Goal: Task Accomplishment & Management: Manage account settings

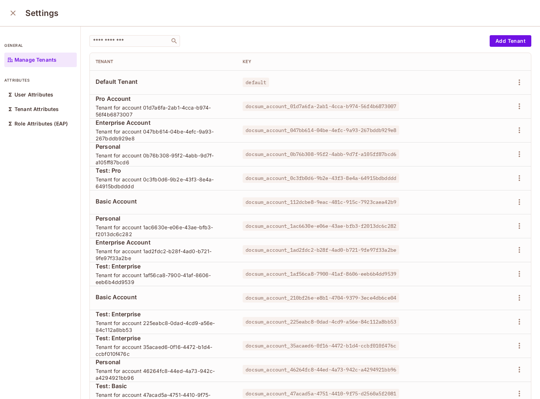
click at [12, 12] on icon "close" at bounding box center [13, 13] width 5 height 5
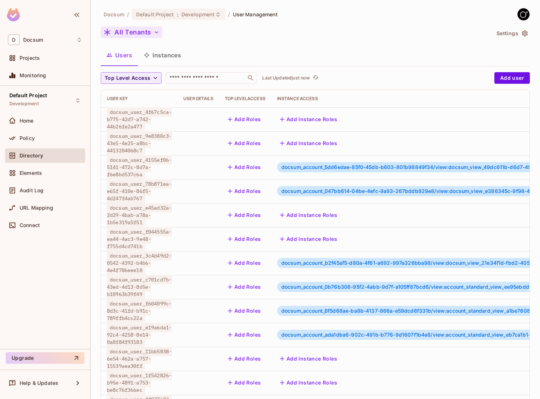
click at [134, 33] on button "All Tenants" at bounding box center [132, 32] width 62 height 12
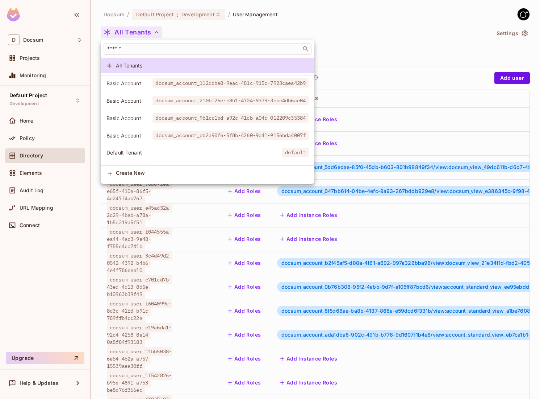
click at [134, 33] on div at bounding box center [270, 199] width 540 height 399
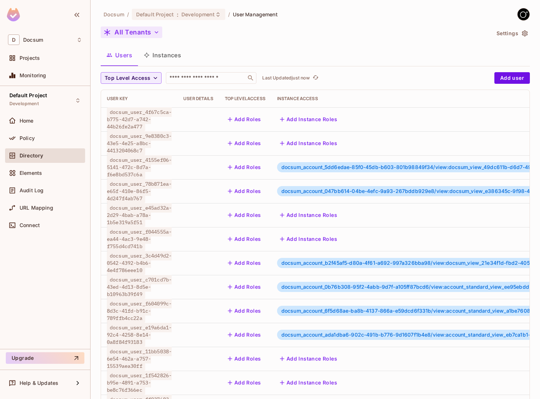
click at [136, 34] on button "All Tenants" at bounding box center [132, 32] width 62 height 12
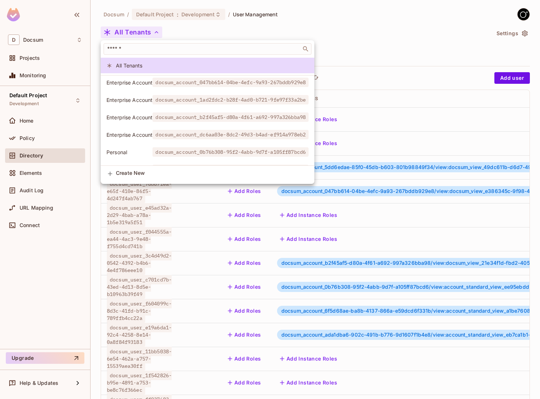
scroll to position [90, 0]
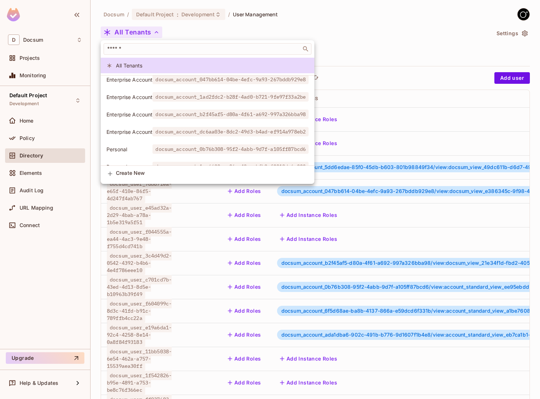
click at [148, 79] on span "Enterprise Account" at bounding box center [130, 79] width 46 height 7
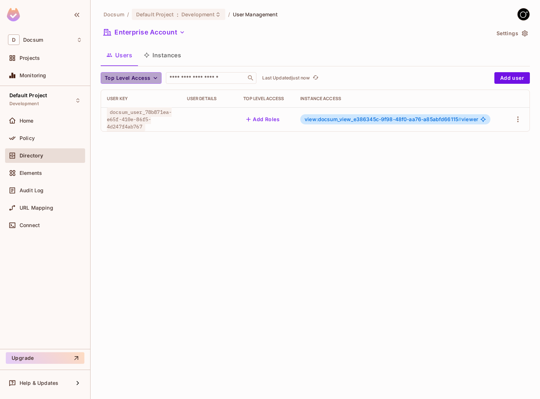
click at [153, 77] on icon "button" at bounding box center [155, 77] width 7 height 7
click at [159, 32] on div at bounding box center [270, 199] width 540 height 399
click at [159, 31] on button "Enterprise Account" at bounding box center [144, 32] width 87 height 12
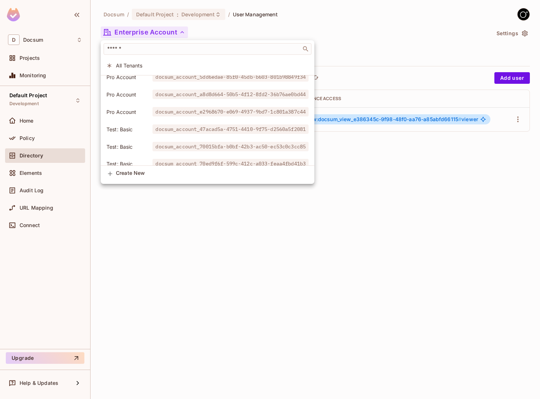
scroll to position [294, 0]
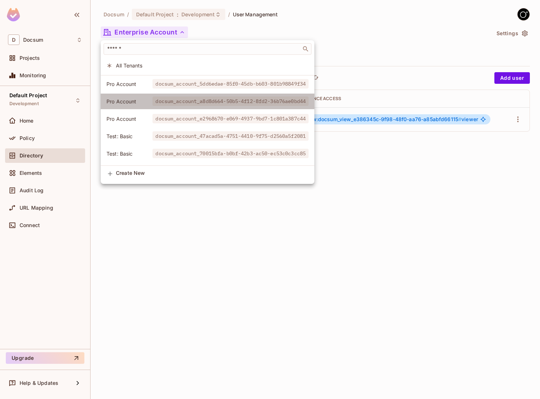
click at [143, 101] on span "Pro Account" at bounding box center [130, 101] width 46 height 7
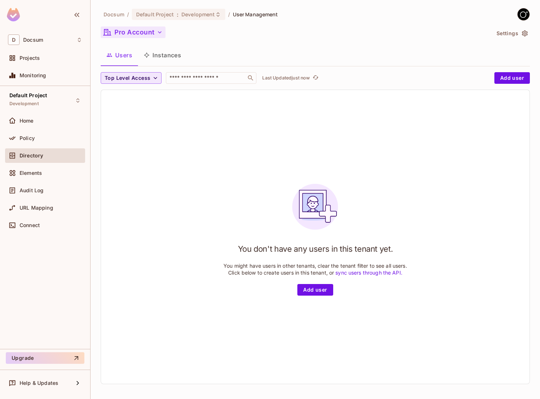
click at [149, 28] on button "Pro Account" at bounding box center [133, 32] width 65 height 12
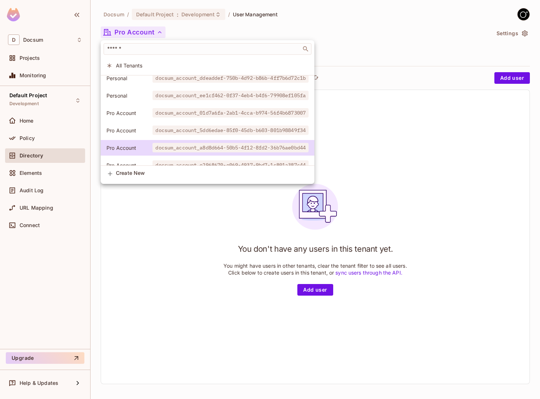
scroll to position [249, 0]
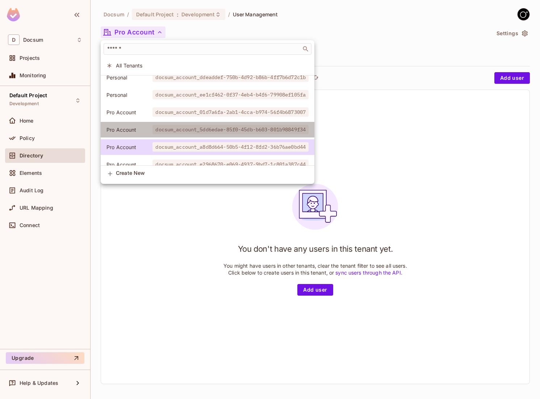
click at [137, 128] on span "Pro Account" at bounding box center [130, 129] width 46 height 7
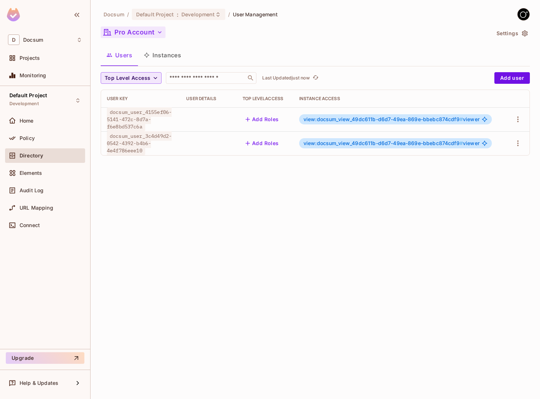
click at [140, 29] on button "Pro Account" at bounding box center [133, 32] width 65 height 12
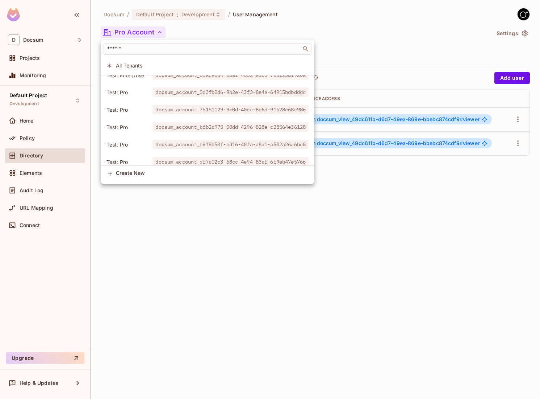
scroll to position [536, 0]
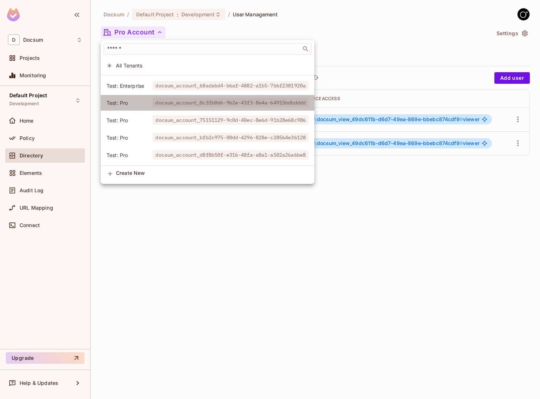
click at [136, 105] on span "Test: Pro" at bounding box center [130, 102] width 46 height 7
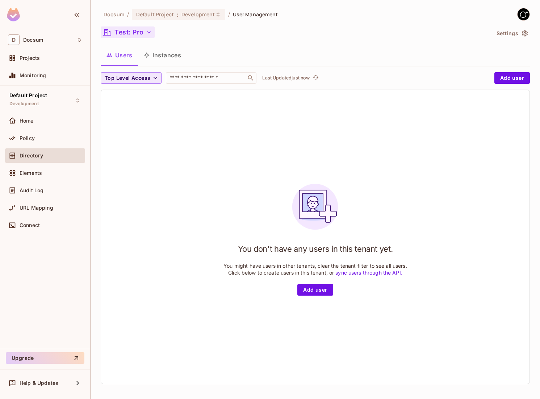
click at [138, 32] on button "Test: Pro" at bounding box center [128, 32] width 54 height 12
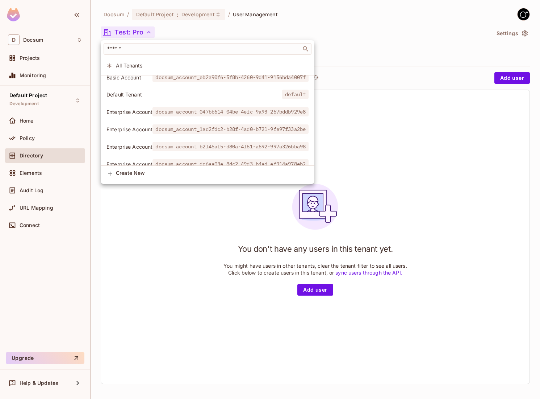
scroll to position [53, 0]
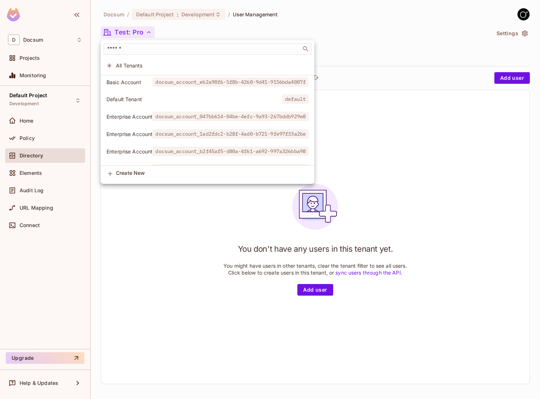
click at [142, 116] on span "Enterprise Account" at bounding box center [130, 116] width 46 height 7
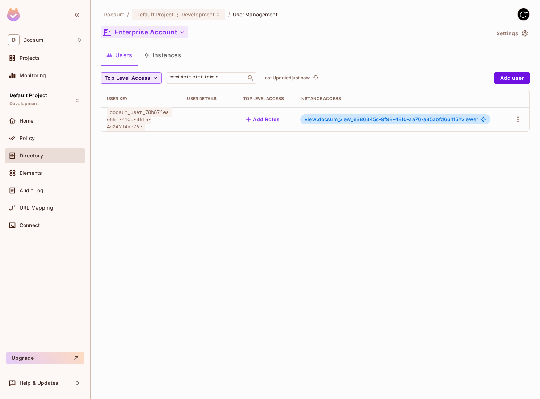
click at [154, 28] on button "Enterprise Account" at bounding box center [144, 32] width 87 height 12
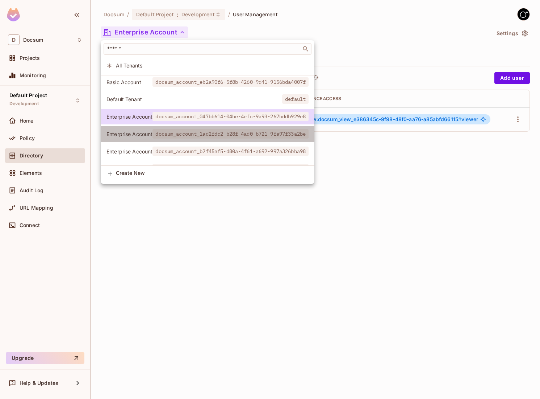
click at [146, 131] on span "Enterprise Account" at bounding box center [130, 133] width 46 height 7
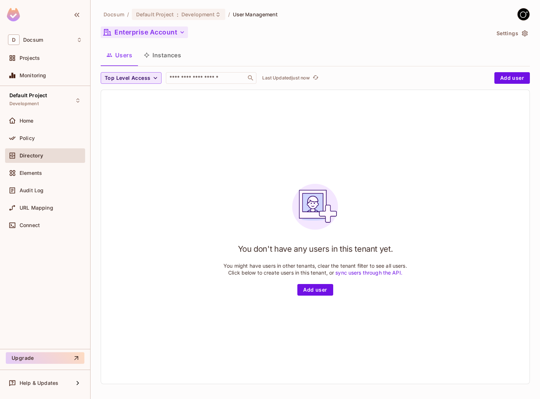
click at [168, 37] on button "Enterprise Account" at bounding box center [144, 32] width 87 height 12
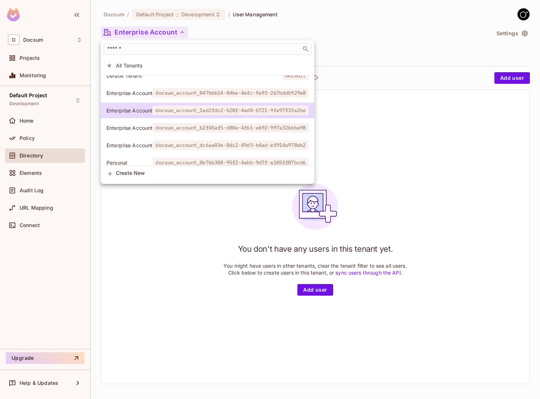
scroll to position [79, 0]
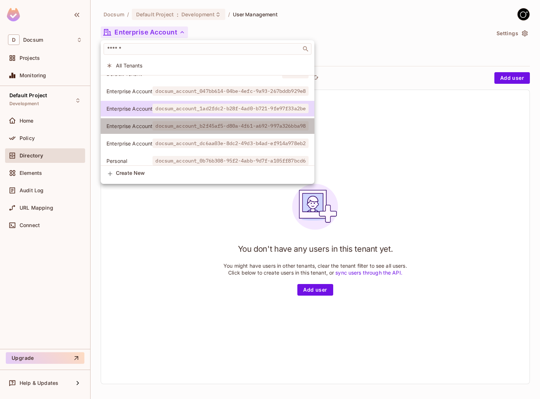
click at [151, 124] on span "Enterprise Account" at bounding box center [130, 125] width 46 height 7
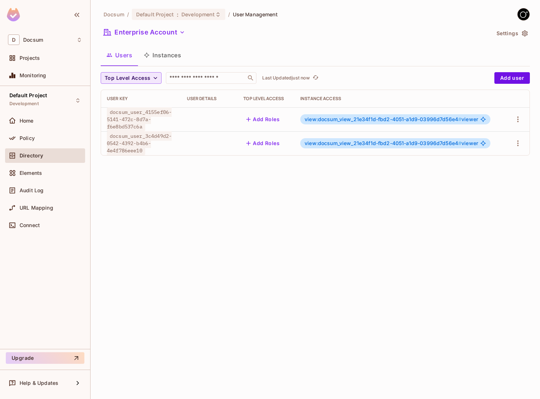
click at [161, 25] on div "Docsum / Default Project : Development / User Management Enterprise Account Set…" at bounding box center [315, 84] width 429 height 153
click at [161, 26] on button "Enterprise Account" at bounding box center [144, 32] width 87 height 12
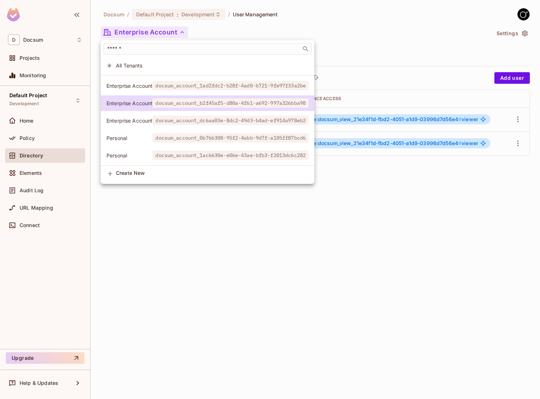
scroll to position [103, 0]
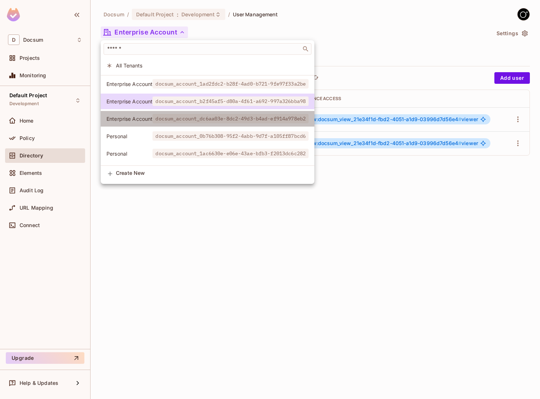
click at [150, 118] on span "Enterprise Account" at bounding box center [130, 118] width 46 height 7
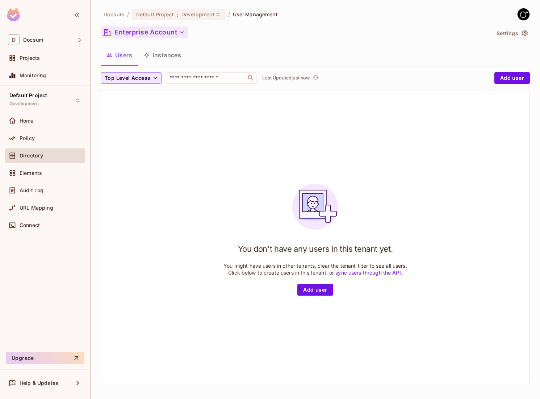
click at [162, 30] on button "Enterprise Account" at bounding box center [144, 32] width 87 height 12
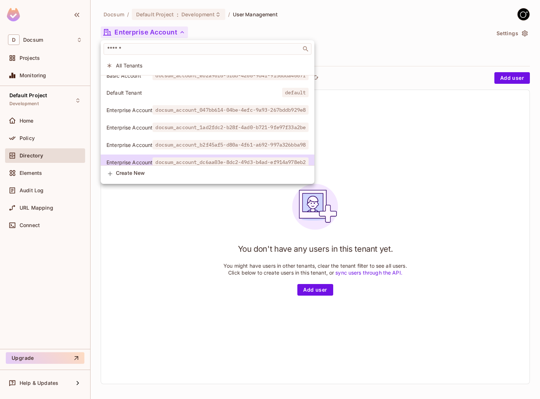
scroll to position [62, 0]
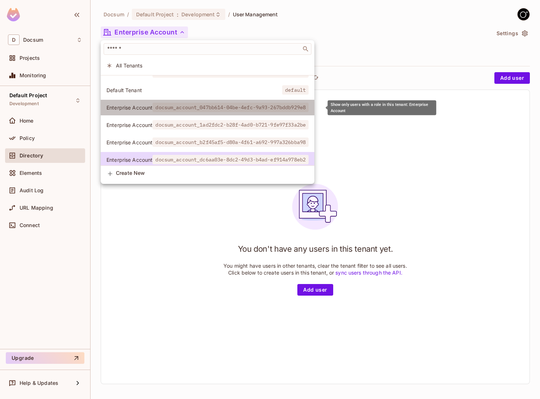
click at [161, 112] on span "docsum_account_047bb614-04be-4efc-9a93-267bddb929e8" at bounding box center [231, 107] width 156 height 9
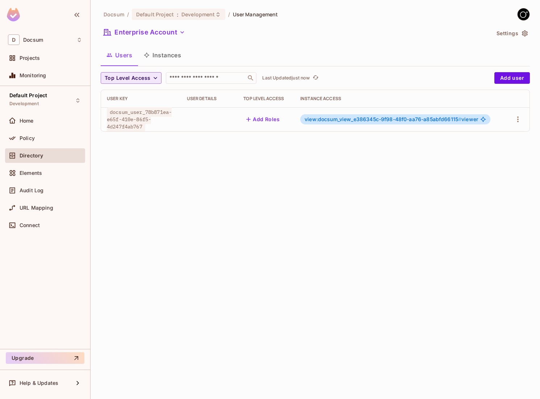
click at [171, 38] on div "Enterprise Account" at bounding box center [296, 33] width 390 height 14
click at [168, 32] on button "Enterprise Account" at bounding box center [144, 32] width 87 height 12
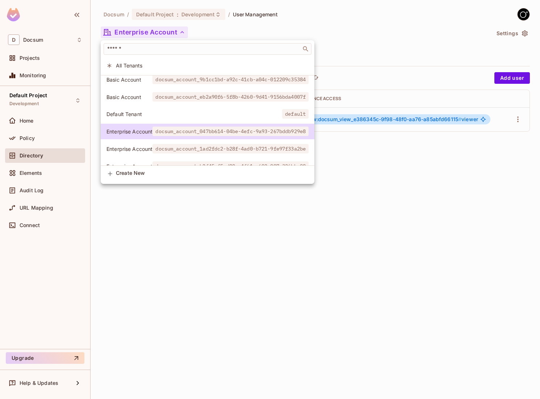
scroll to position [36, 0]
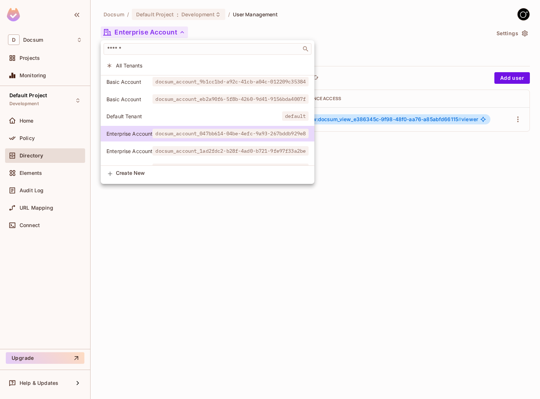
click at [367, 151] on div at bounding box center [270, 199] width 540 height 399
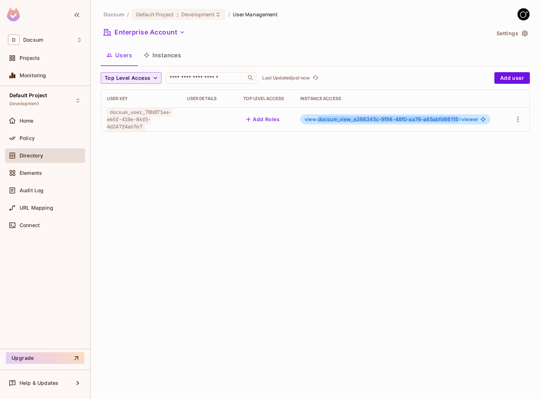
drag, startPoint x: 320, startPoint y: 119, endPoint x: 459, endPoint y: 120, distance: 138.4
click at [459, 120] on span "view:docsum_view_e386345c-9f98-48f0-aa76-a85abfd66115 #" at bounding box center [383, 119] width 157 height 6
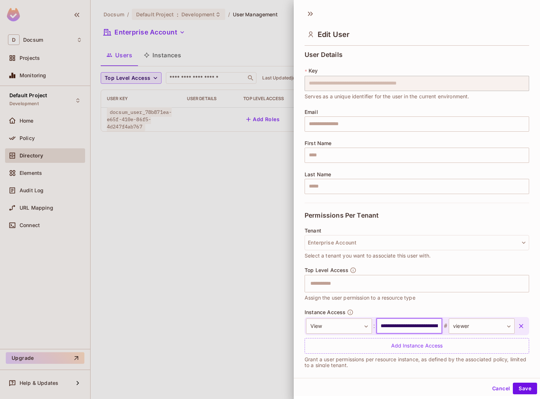
click at [407, 324] on input "**********" at bounding box center [409, 325] width 66 height 15
click at [230, 227] on div at bounding box center [270, 199] width 540 height 399
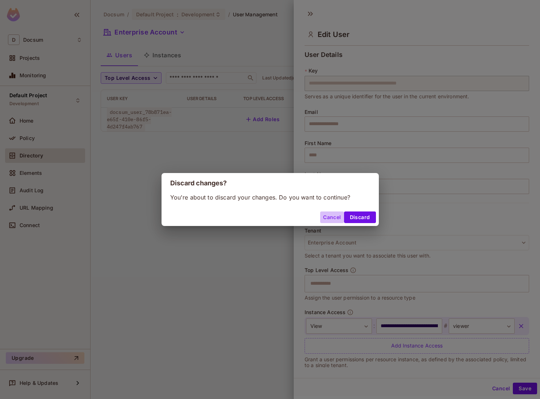
click at [327, 218] on button "Cancel" at bounding box center [332, 217] width 24 height 12
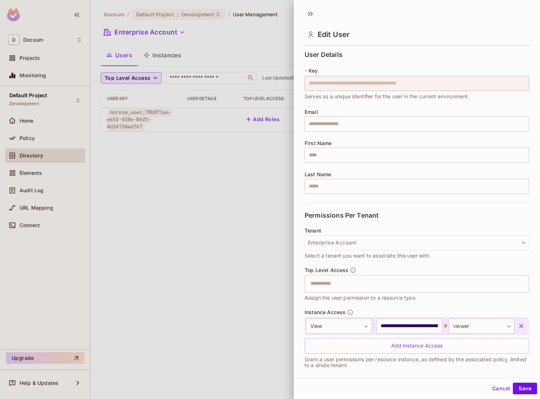
click at [238, 219] on div at bounding box center [270, 199] width 540 height 399
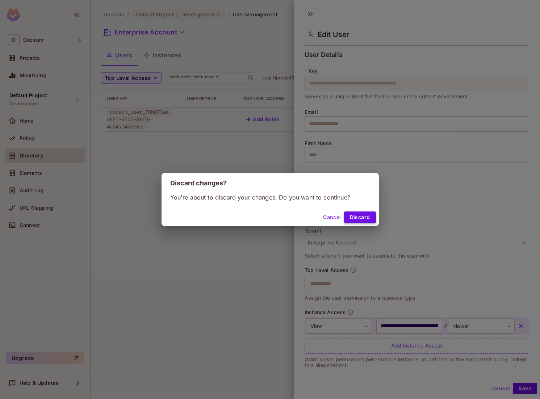
click at [357, 219] on button "Discard" at bounding box center [360, 217] width 32 height 12
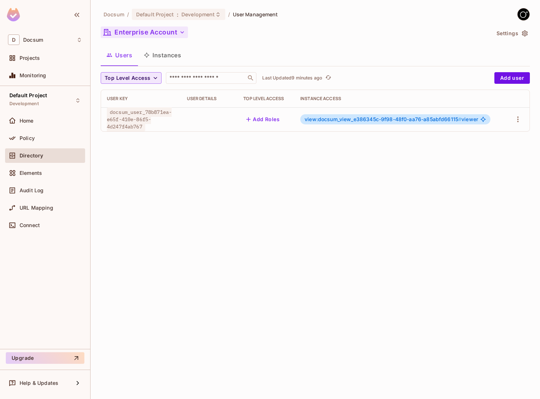
click at [163, 34] on button "Enterprise Account" at bounding box center [144, 32] width 87 height 12
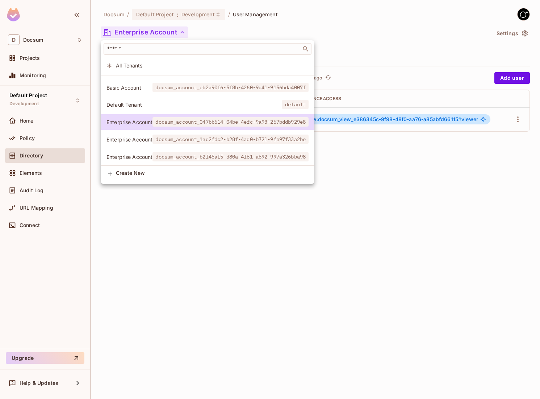
scroll to position [53, 0]
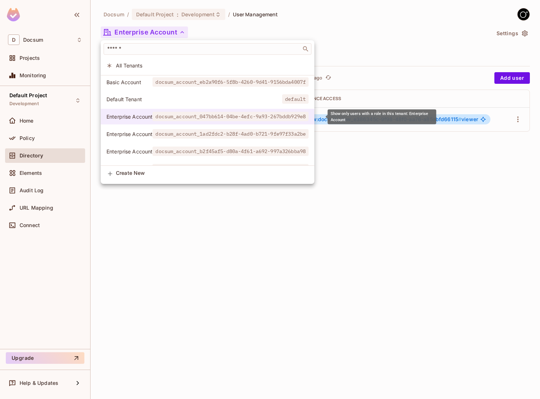
click at [243, 116] on span "docsum_account_047bb614-04be-4efc-9a93-267bddb929e8" at bounding box center [231, 116] width 156 height 9
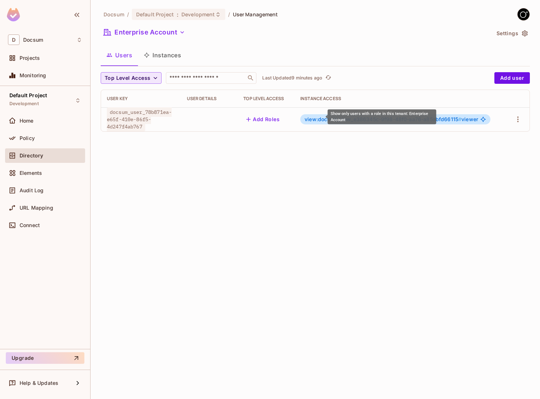
click at [243, 111] on div "Basic Account docsum_account_112dcbe8-9eac-481c-915c-7923caea42b9 Basic Account…" at bounding box center [181, 85] width 161 height 51
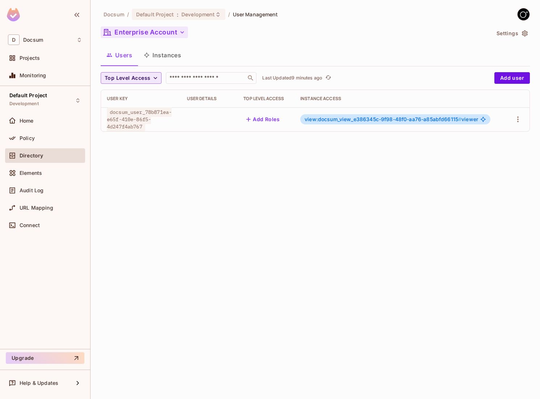
click at [171, 36] on button "Enterprise Account" at bounding box center [144, 32] width 87 height 12
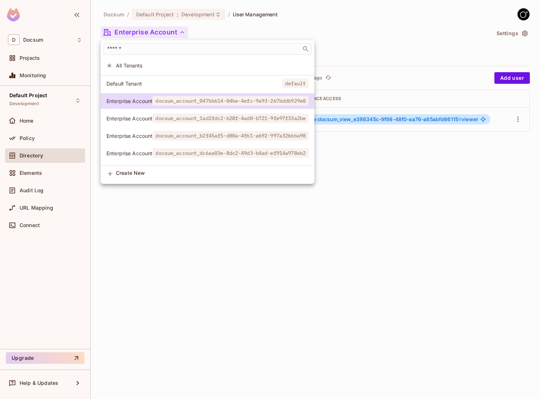
scroll to position [68, 0]
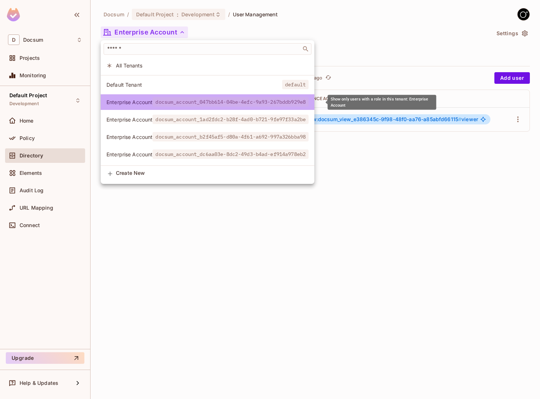
drag, startPoint x: 157, startPoint y: 103, endPoint x: 315, endPoint y: 102, distance: 158.7
click at [309, 102] on span "docsum_account_047bb614-04be-4efc-9a93-267bddb929e8" at bounding box center [231, 101] width 156 height 9
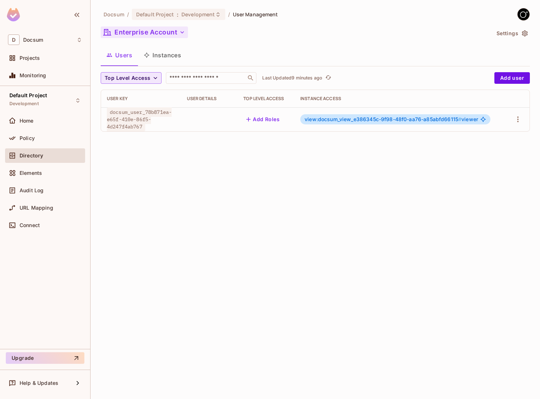
click at [157, 35] on button "Enterprise Account" at bounding box center [144, 32] width 87 height 12
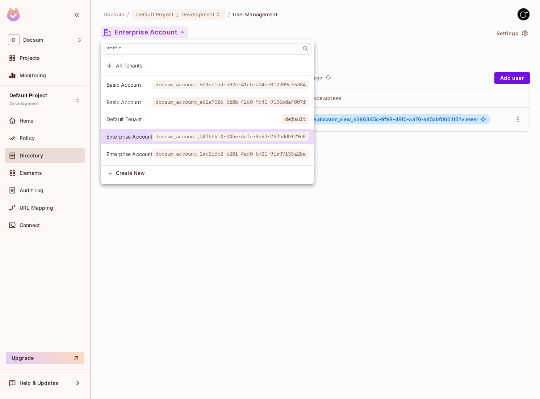
scroll to position [37, 0]
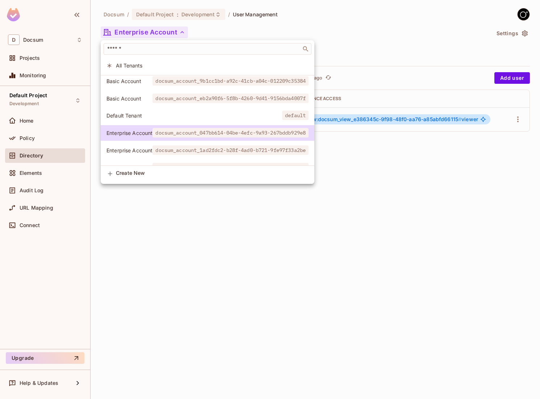
click at [526, 34] on div at bounding box center [270, 199] width 540 height 399
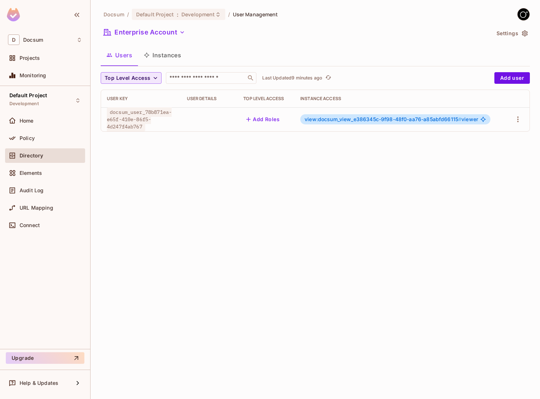
click at [527, 34] on icon "button" at bounding box center [525, 33] width 6 height 6
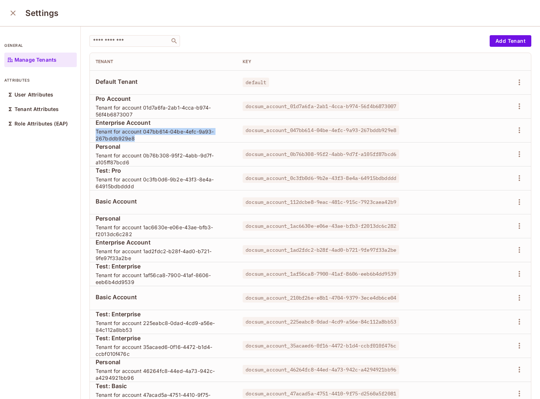
drag, startPoint x: 136, startPoint y: 138, endPoint x: 95, endPoint y: 131, distance: 41.5
click at [95, 131] on td "Enterprise Account Tenant for account 047bb614-04be-4efc-9a93-267bddb929e8" at bounding box center [163, 130] width 147 height 24
copy span "Tenant for account 047bb614-04be-4efc-9a93-267bddb929e8"
click at [13, 12] on icon "close" at bounding box center [13, 13] width 9 height 9
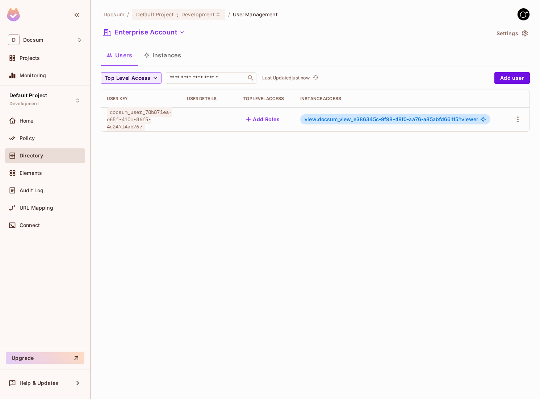
click at [526, 33] on icon "button" at bounding box center [524, 33] width 7 height 7
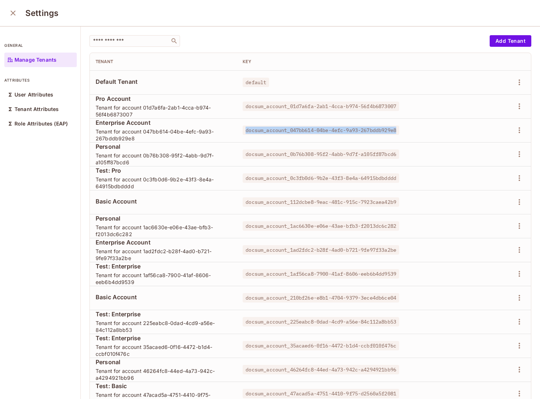
drag, startPoint x: 243, startPoint y: 130, endPoint x: 400, endPoint y: 128, distance: 157.6
click at [399, 128] on span "docsum_account_047bb614-04be-4efc-9a93-267bddb929e8" at bounding box center [321, 129] width 157 height 9
copy span "docsum_account_047bb614-04be-4efc-9a93-267bddb929e8"
click at [16, 14] on icon "close" at bounding box center [13, 13] width 9 height 9
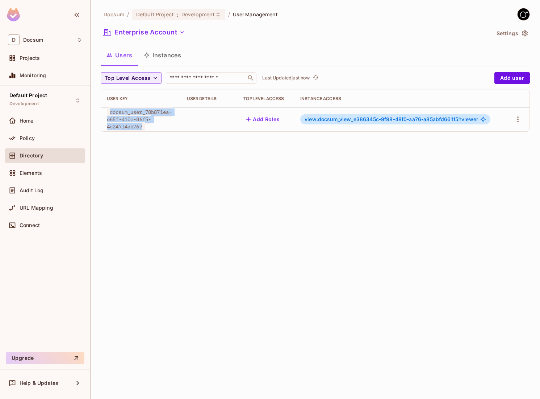
drag, startPoint x: 144, startPoint y: 125, endPoint x: 108, endPoint y: 113, distance: 38.0
click at [108, 113] on span "docsum_user_78b871ea-e65f-410e-86f5-4d247f4ab767" at bounding box center [139, 119] width 65 height 24
copy span "docsum_user_78b871ea-e65f-410e-86f5-4d247f4ab767"
click at [496, 113] on td "view:docsum_view_e386345c-9f98-48f0-aa76-a85abfd66115 # viewer" at bounding box center [400, 119] width 211 height 24
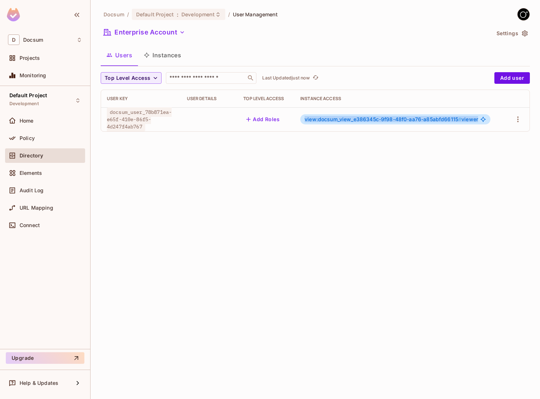
click at [496, 113] on td "view:docsum_view_e386345c-9f98-48f0-aa76-a85abfd66115 # viewer" at bounding box center [400, 119] width 211 height 24
click at [513, 121] on button "button" at bounding box center [518, 119] width 12 height 12
click at [490, 137] on li "Edit" at bounding box center [487, 136] width 64 height 16
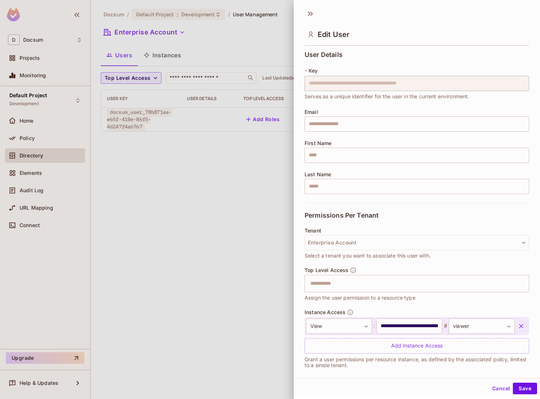
click at [523, 325] on icon "button" at bounding box center [521, 325] width 7 height 7
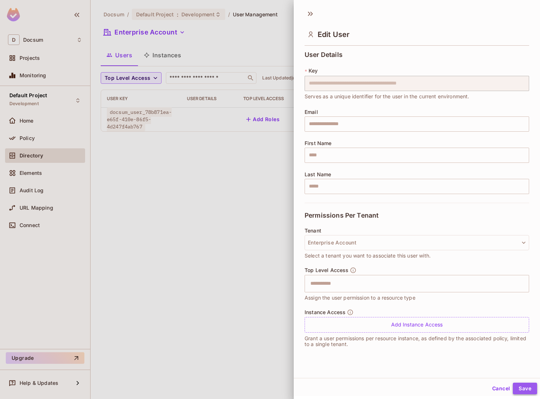
click at [525, 386] on button "Save" at bounding box center [525, 388] width 24 height 12
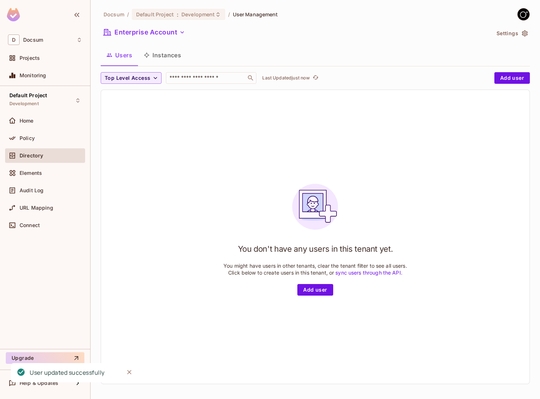
click at [198, 260] on div "You don't have any users in this tenant yet. You might have users in other tena…" at bounding box center [315, 237] width 429 height 294
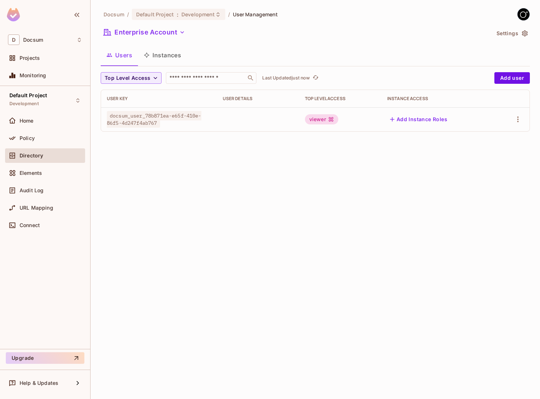
click at [231, 241] on div "Docsum / Default Project : Development / User Management Enterprise Account Set…" at bounding box center [316, 199] width 450 height 399
click at [328, 121] on div "viewer" at bounding box center [321, 119] width 33 height 10
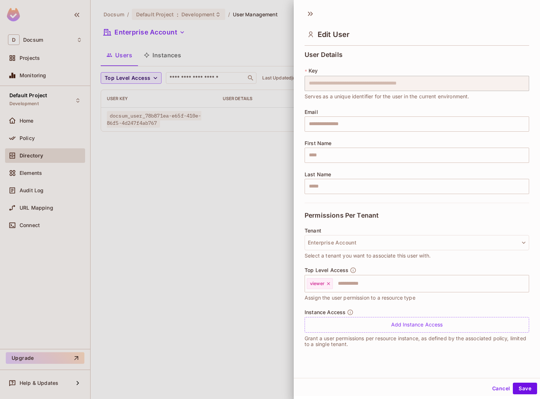
click at [234, 207] on div at bounding box center [270, 199] width 540 height 399
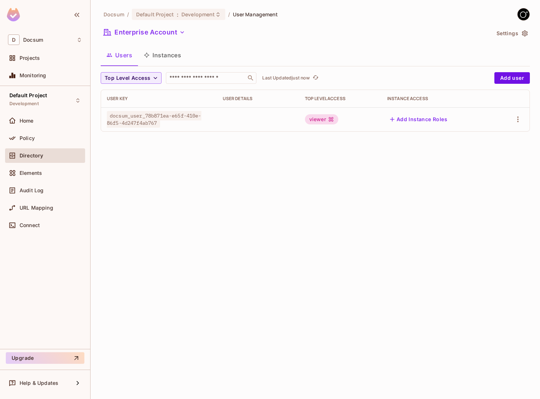
click at [167, 56] on button "Instances" at bounding box center [162, 55] width 49 height 18
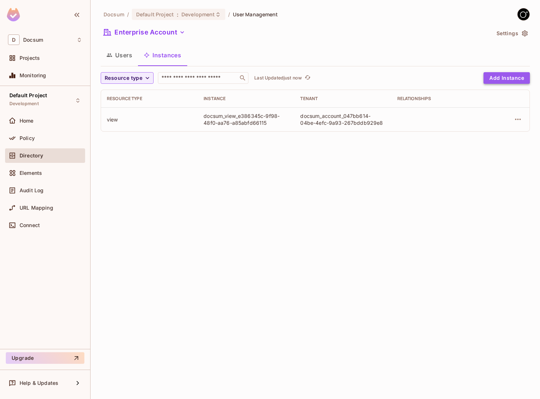
click at [508, 76] on button "Add Instance" at bounding box center [507, 78] width 46 height 12
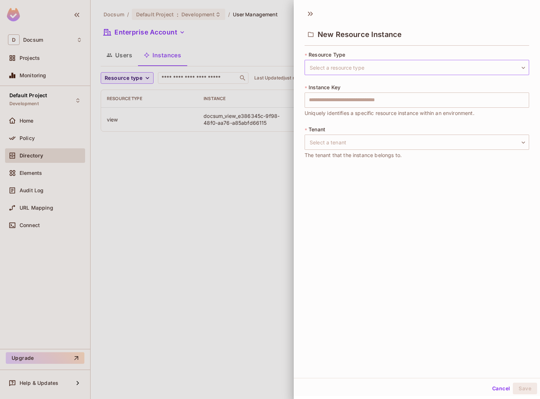
click at [357, 68] on body "D Docsum Projects Monitoring Default Project Development Home Policy Directory …" at bounding box center [270, 199] width 540 height 399
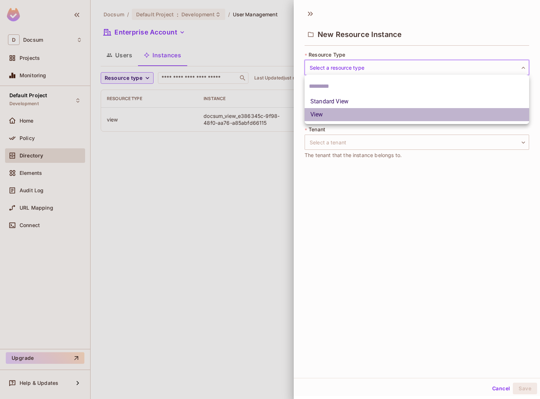
click at [332, 108] on li "View" at bounding box center [417, 114] width 225 height 13
type input "****"
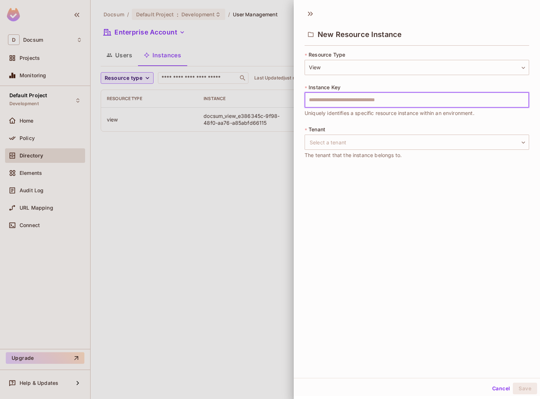
click at [315, 99] on input "text" at bounding box center [417, 99] width 225 height 15
type input "**********"
click at [328, 140] on body "**********" at bounding box center [270, 199] width 540 height 399
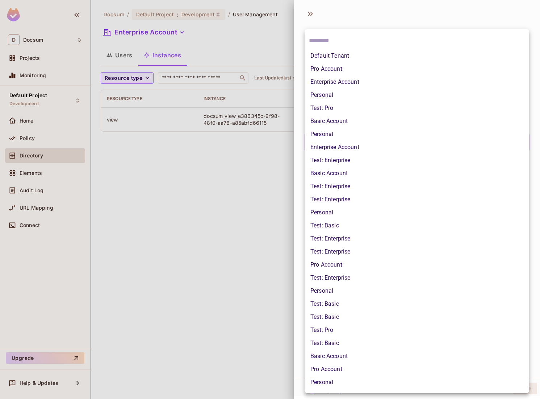
click at [280, 153] on div at bounding box center [270, 199] width 540 height 399
click at [333, 142] on body "**********" at bounding box center [270, 199] width 540 height 399
click at [355, 80] on li "Enterprise Account" at bounding box center [417, 81] width 225 height 13
type input "**********"
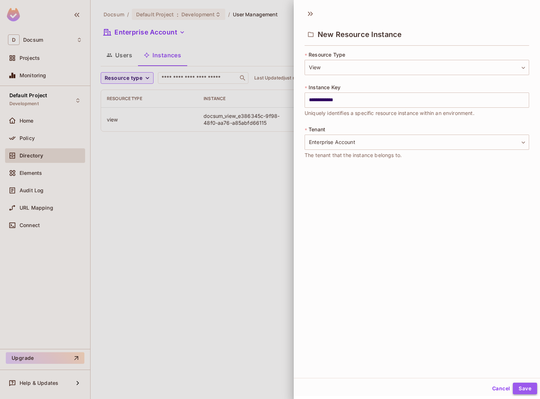
click at [522, 394] on button "Save" at bounding box center [525, 388] width 24 height 12
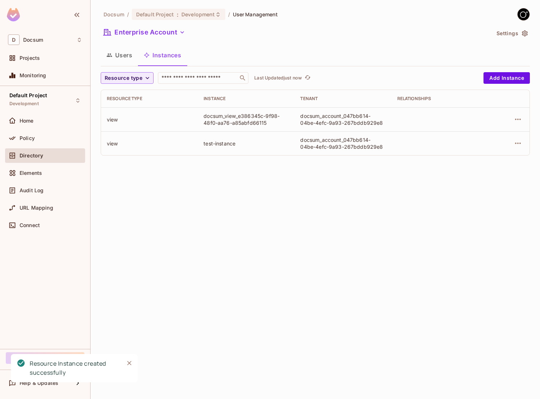
click at [127, 54] on button "Users" at bounding box center [119, 55] width 37 height 18
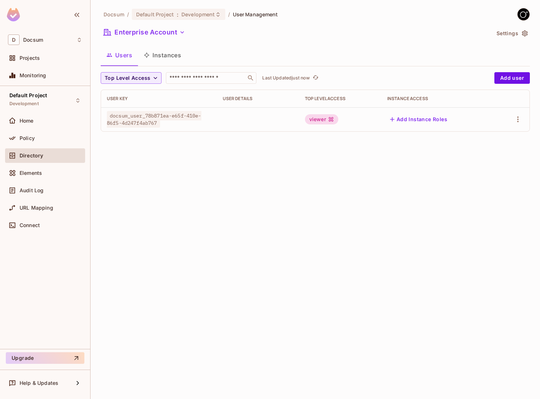
click at [167, 54] on button "Instances" at bounding box center [162, 55] width 49 height 18
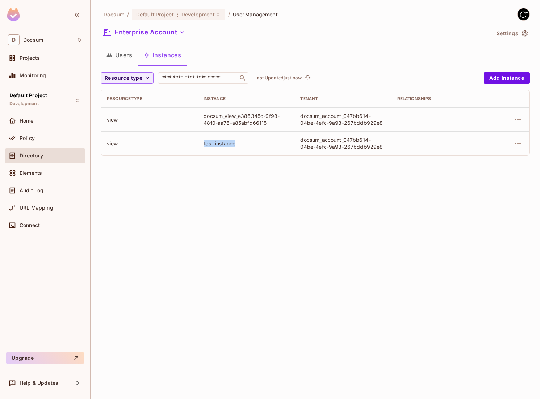
drag, startPoint x: 236, startPoint y: 144, endPoint x: 203, endPoint y: 143, distance: 32.6
click at [203, 143] on td "test-instance" at bounding box center [246, 143] width 97 height 24
copy div "test-instance"
click at [121, 61] on button "Users" at bounding box center [119, 55] width 37 height 18
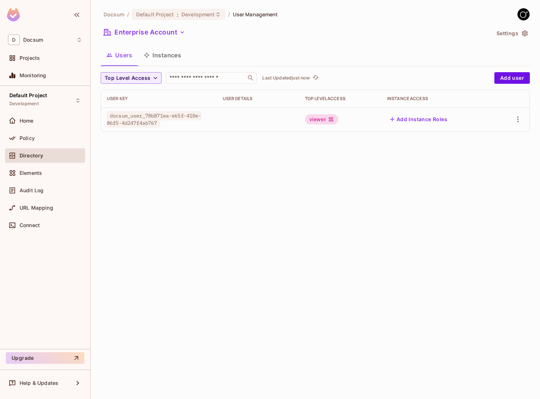
click at [321, 123] on div "viewer" at bounding box center [321, 119] width 33 height 10
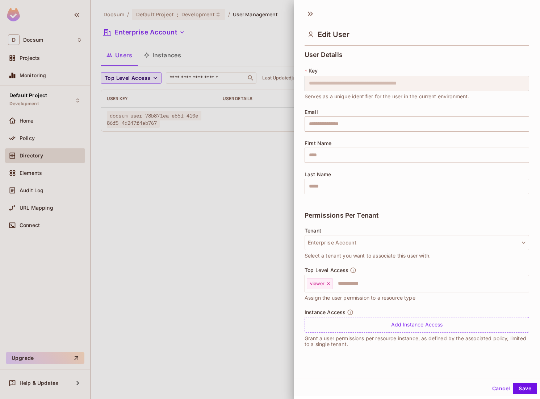
click at [227, 174] on div at bounding box center [270, 199] width 540 height 399
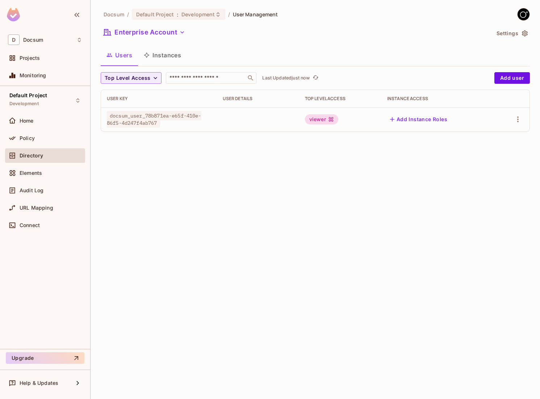
click at [191, 116] on span "docsum_user_78b871ea-e65f-410e-86f5-4d247f4ab767" at bounding box center [154, 119] width 95 height 17
click at [234, 119] on div at bounding box center [258, 118] width 71 height 1
click at [287, 111] on td at bounding box center [258, 119] width 82 height 24
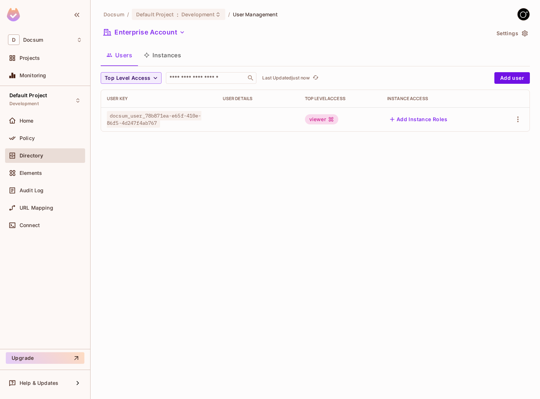
click at [124, 116] on span "docsum_user_78b871ea-e65f-410e-86f5-4d247f4ab767" at bounding box center [154, 119] width 95 height 17
click at [234, 120] on div at bounding box center [258, 118] width 71 height 1
click at [516, 121] on icon "button" at bounding box center [518, 119] width 9 height 9
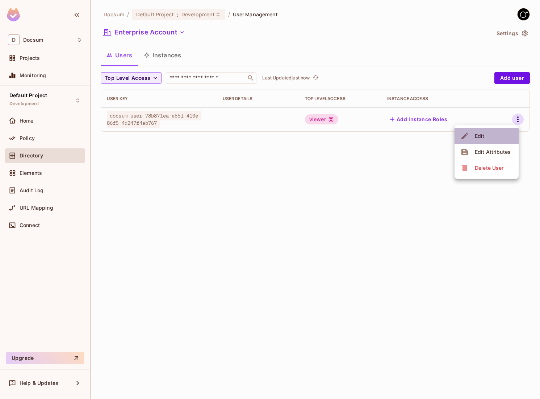
click at [481, 136] on div "Edit" at bounding box center [480, 135] width 10 height 7
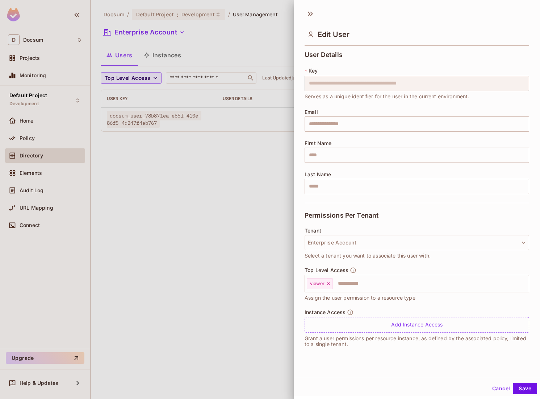
scroll to position [1, 0]
click at [316, 284] on span "viewer" at bounding box center [317, 282] width 14 height 6
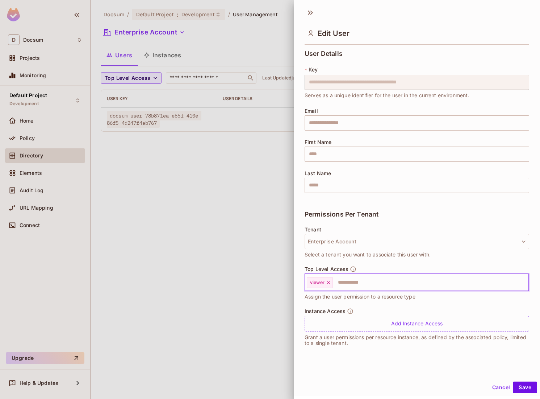
click at [194, 215] on div at bounding box center [270, 199] width 540 height 399
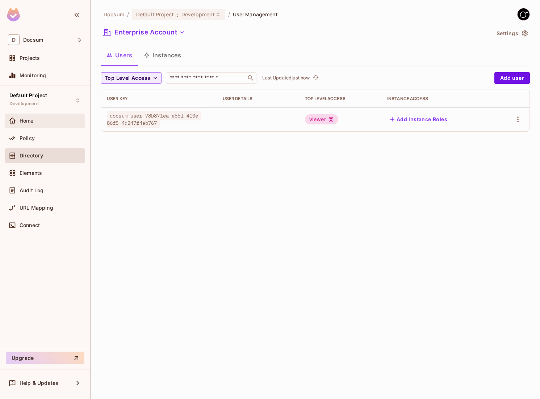
click at [36, 123] on div "Home" at bounding box center [45, 120] width 74 height 9
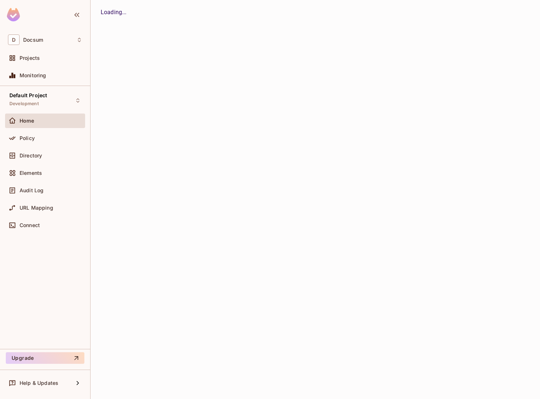
click at [36, 123] on div "Home" at bounding box center [45, 120] width 74 height 9
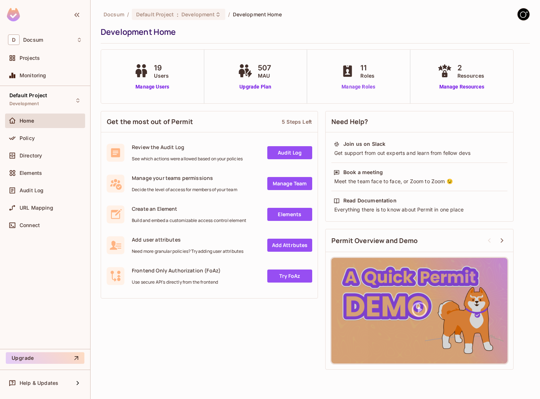
click at [353, 86] on link "Manage Roles" at bounding box center [358, 87] width 39 height 8
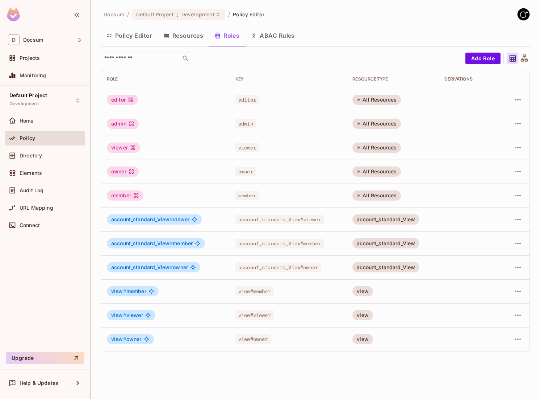
click at [372, 147] on div "All Resources" at bounding box center [377, 147] width 49 height 10
click at [516, 219] on icon "button" at bounding box center [518, 218] width 6 height 1
click at [484, 270] on div "Delete Role" at bounding box center [489, 267] width 28 height 7
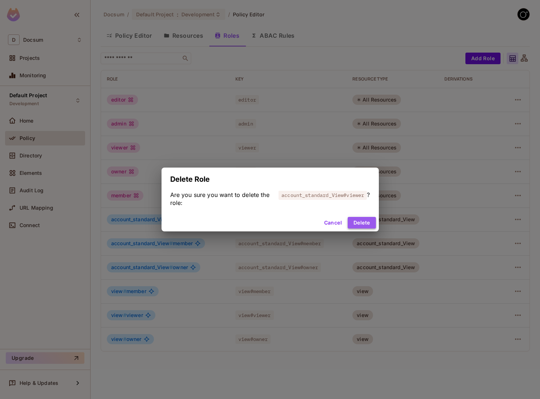
click at [361, 221] on button "Delete" at bounding box center [362, 223] width 28 height 12
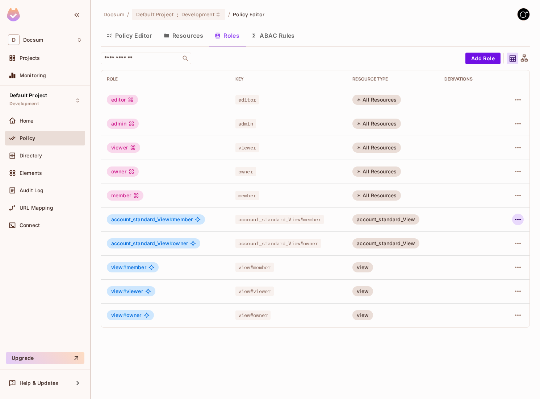
click at [521, 215] on icon "button" at bounding box center [518, 219] width 9 height 9
click at [479, 264] on div "Delete Role" at bounding box center [489, 267] width 28 height 7
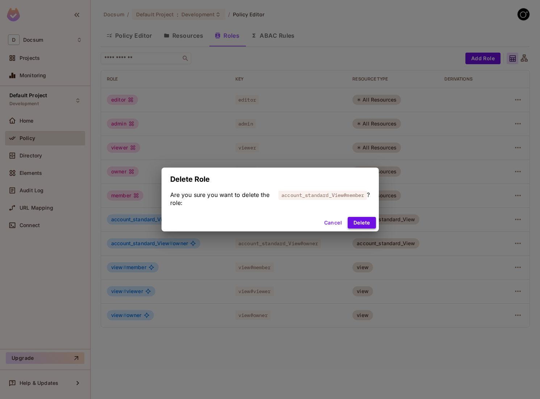
drag, startPoint x: 376, startPoint y: 223, endPoint x: 371, endPoint y: 223, distance: 5.4
click at [371, 223] on div "Cancel Delete" at bounding box center [270, 222] width 217 height 17
click at [368, 223] on button "Delete" at bounding box center [362, 223] width 28 height 12
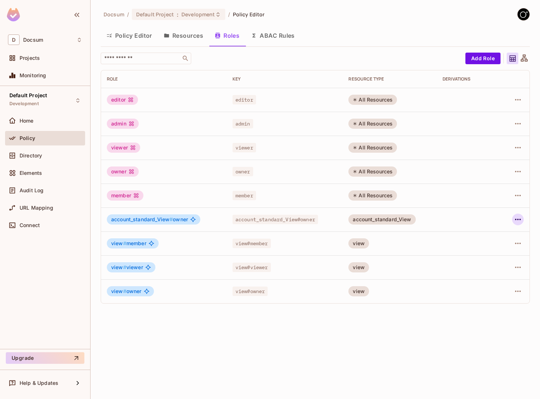
click at [520, 220] on icon "button" at bounding box center [518, 219] width 9 height 9
click at [472, 263] on div "Delete Role" at bounding box center [483, 268] width 45 height 12
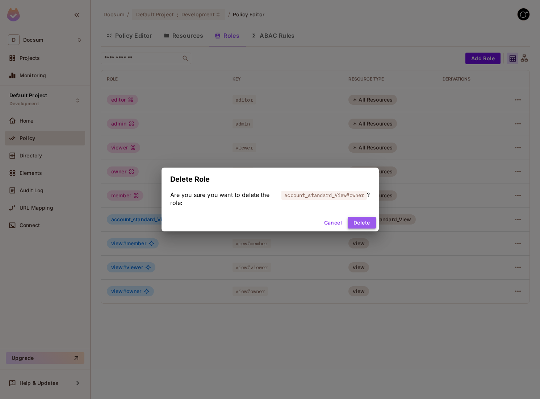
click at [369, 224] on button "Delete" at bounding box center [362, 223] width 28 height 12
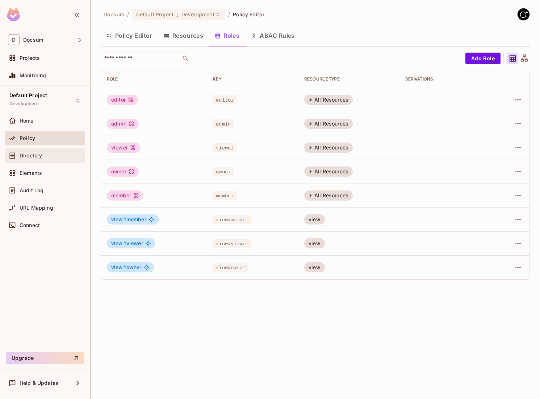
click at [36, 154] on span "Directory" at bounding box center [31, 156] width 22 height 6
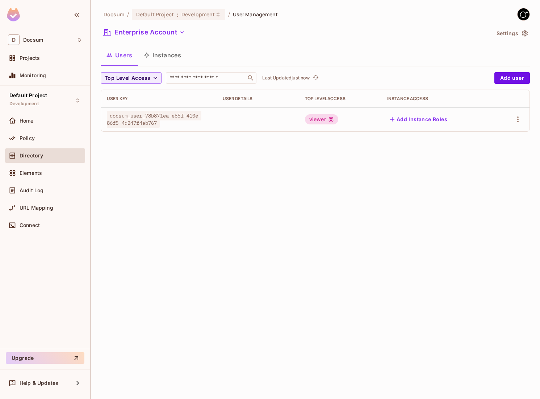
click at [196, 118] on span "docsum_user_78b871ea-e65f-410e-86f5-4d247f4ab767" at bounding box center [154, 119] width 95 height 17
click at [517, 122] on icon "button" at bounding box center [518, 119] width 9 height 9
click at [481, 136] on div "Edit" at bounding box center [480, 135] width 10 height 7
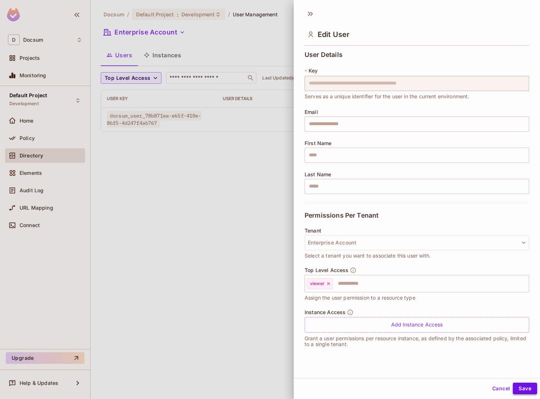
drag, startPoint x: 329, startPoint y: 282, endPoint x: 526, endPoint y: 388, distance: 224.1
click at [329, 282] on icon at bounding box center [328, 283] width 5 height 5
click at [524, 386] on button "Save" at bounding box center [525, 388] width 24 height 12
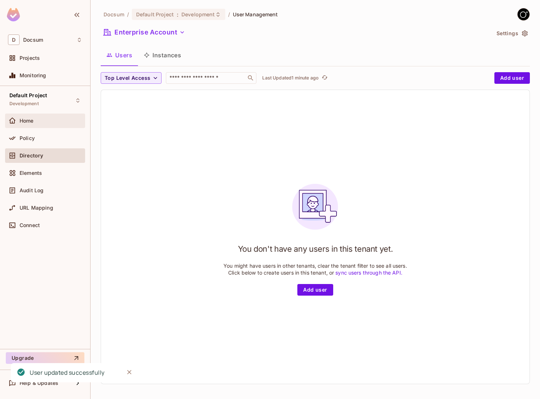
click at [29, 117] on div "Home" at bounding box center [45, 120] width 74 height 9
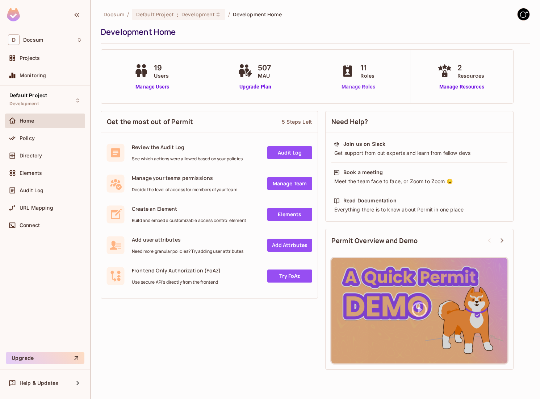
click at [367, 88] on link "Manage Roles" at bounding box center [358, 87] width 39 height 8
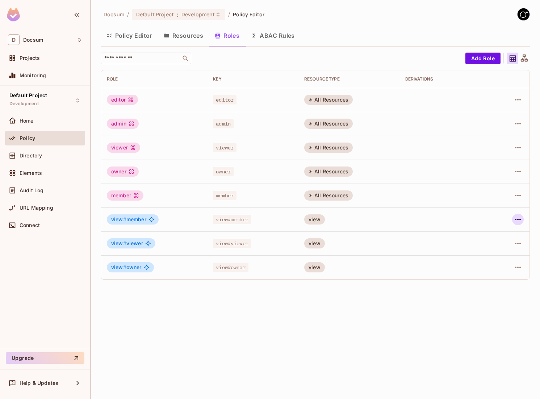
click at [520, 216] on icon "button" at bounding box center [518, 219] width 9 height 9
click at [486, 235] on div "Edit Role" at bounding box center [486, 235] width 22 height 7
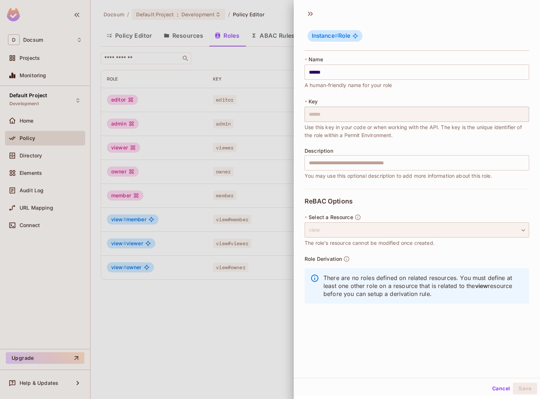
click at [486, 233] on div "view" at bounding box center [417, 229] width 225 height 15
click at [475, 227] on div "view" at bounding box center [417, 229] width 225 height 15
click at [265, 301] on div at bounding box center [270, 199] width 540 height 399
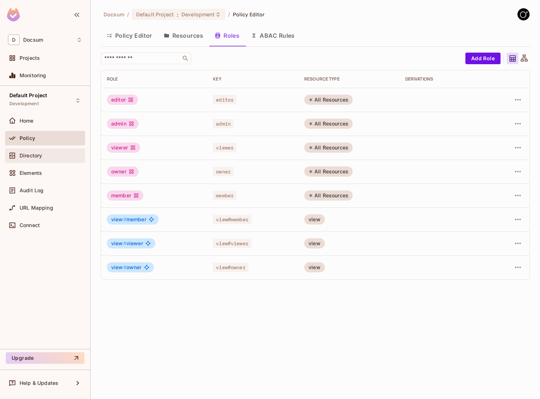
click at [42, 155] on span "Directory" at bounding box center [31, 156] width 22 height 6
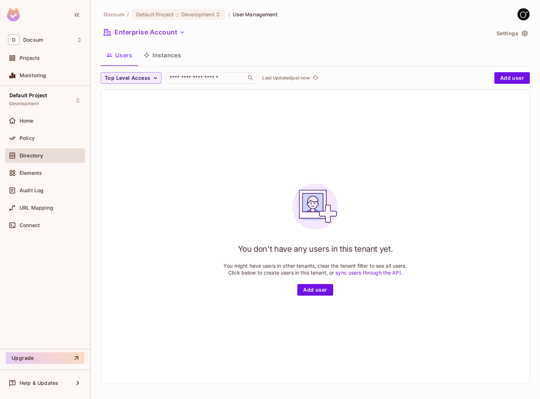
click at [158, 54] on button "Instances" at bounding box center [162, 55] width 49 height 18
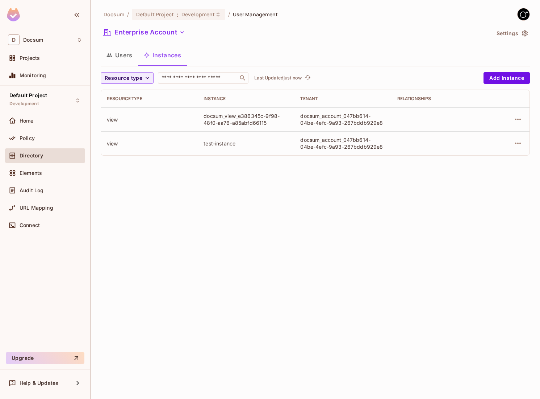
click at [110, 121] on div "view" at bounding box center [149, 119] width 85 height 7
copy div "view"
click at [519, 117] on icon "button" at bounding box center [518, 119] width 9 height 9
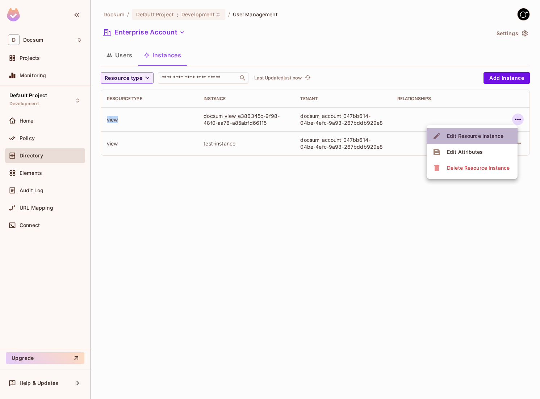
click at [483, 136] on div "Edit Resource Instance" at bounding box center [475, 135] width 57 height 7
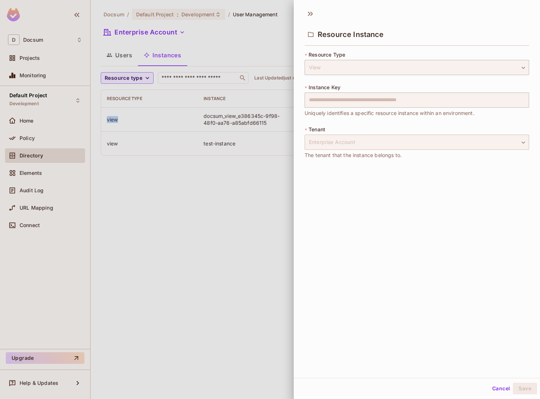
click at [478, 140] on div "Enterprise Account" at bounding box center [417, 141] width 225 height 15
